Goal: Task Accomplishment & Management: Manage account settings

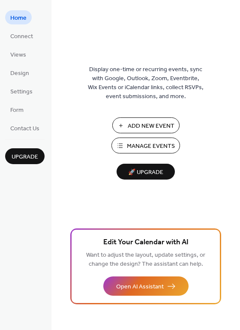
click at [144, 149] on span "Manage Events" at bounding box center [151, 146] width 48 height 9
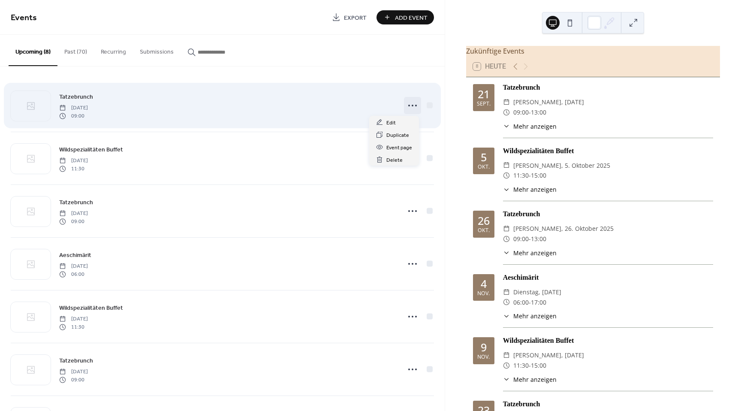
click at [415, 106] on circle at bounding box center [416, 106] width 2 height 2
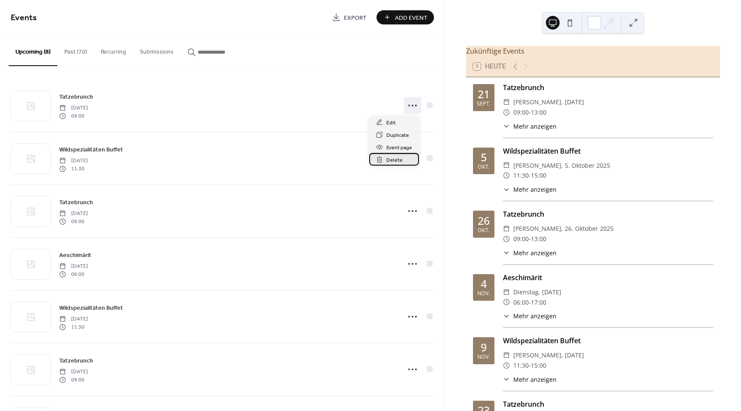
click at [394, 160] on span "Delete" at bounding box center [395, 160] width 16 height 9
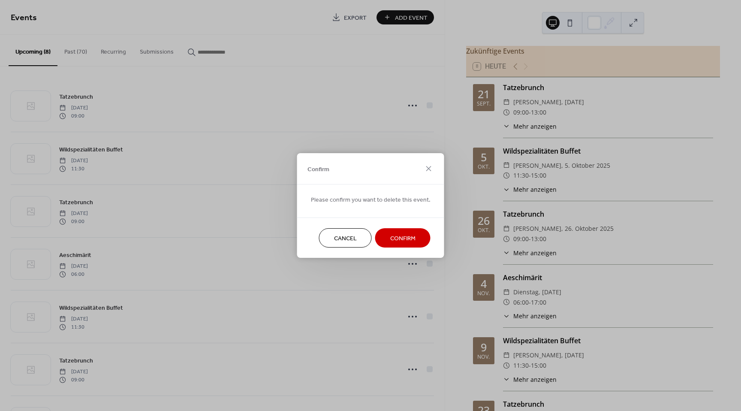
click at [402, 235] on span "Confirm" at bounding box center [402, 238] width 25 height 9
